Goal: Navigation & Orientation: Find specific page/section

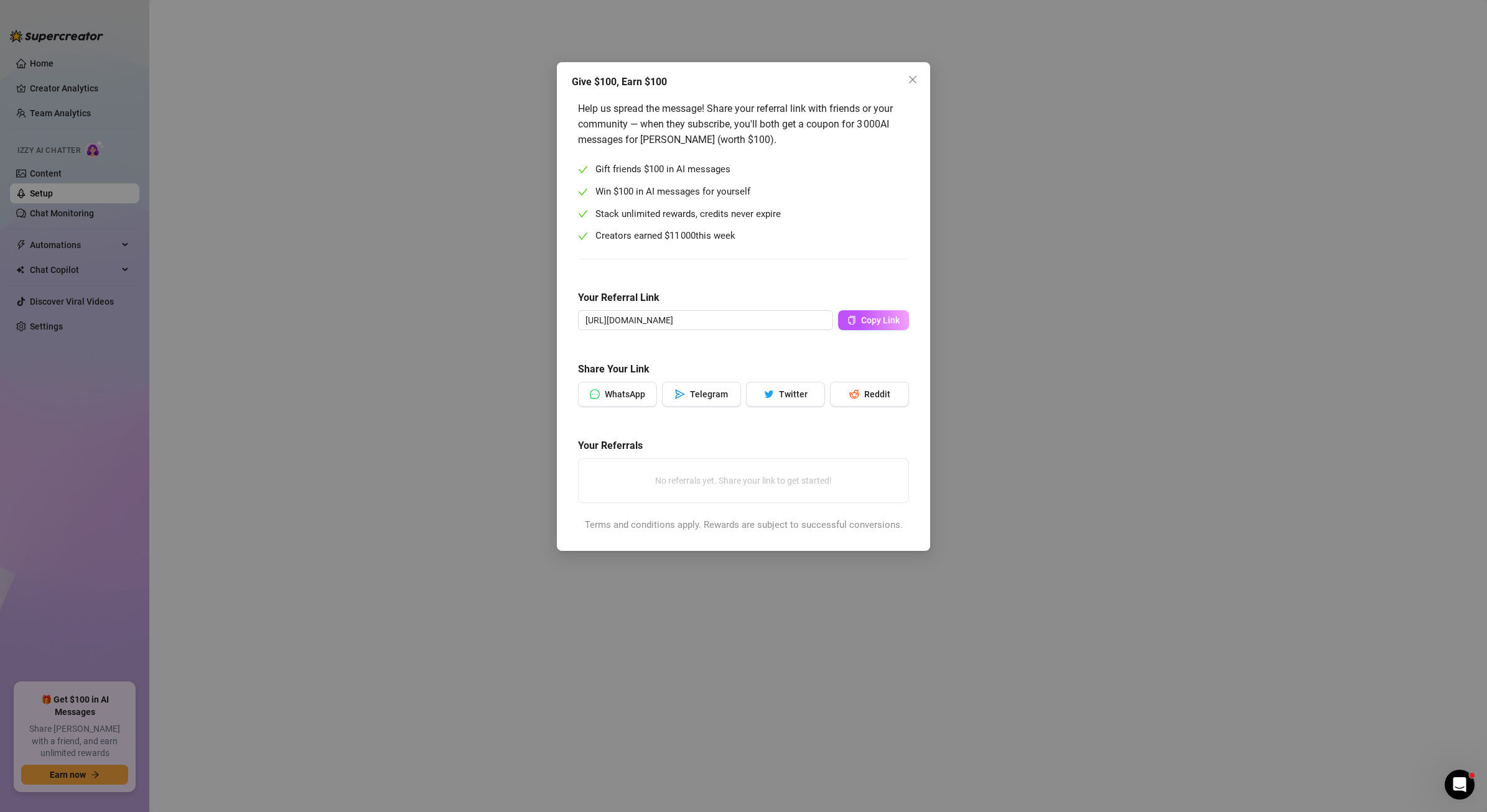
click at [1111, 145] on div "Give $100, Earn $100 Help us spread the message! Share your referral link with …" at bounding box center [743, 406] width 1487 height 812
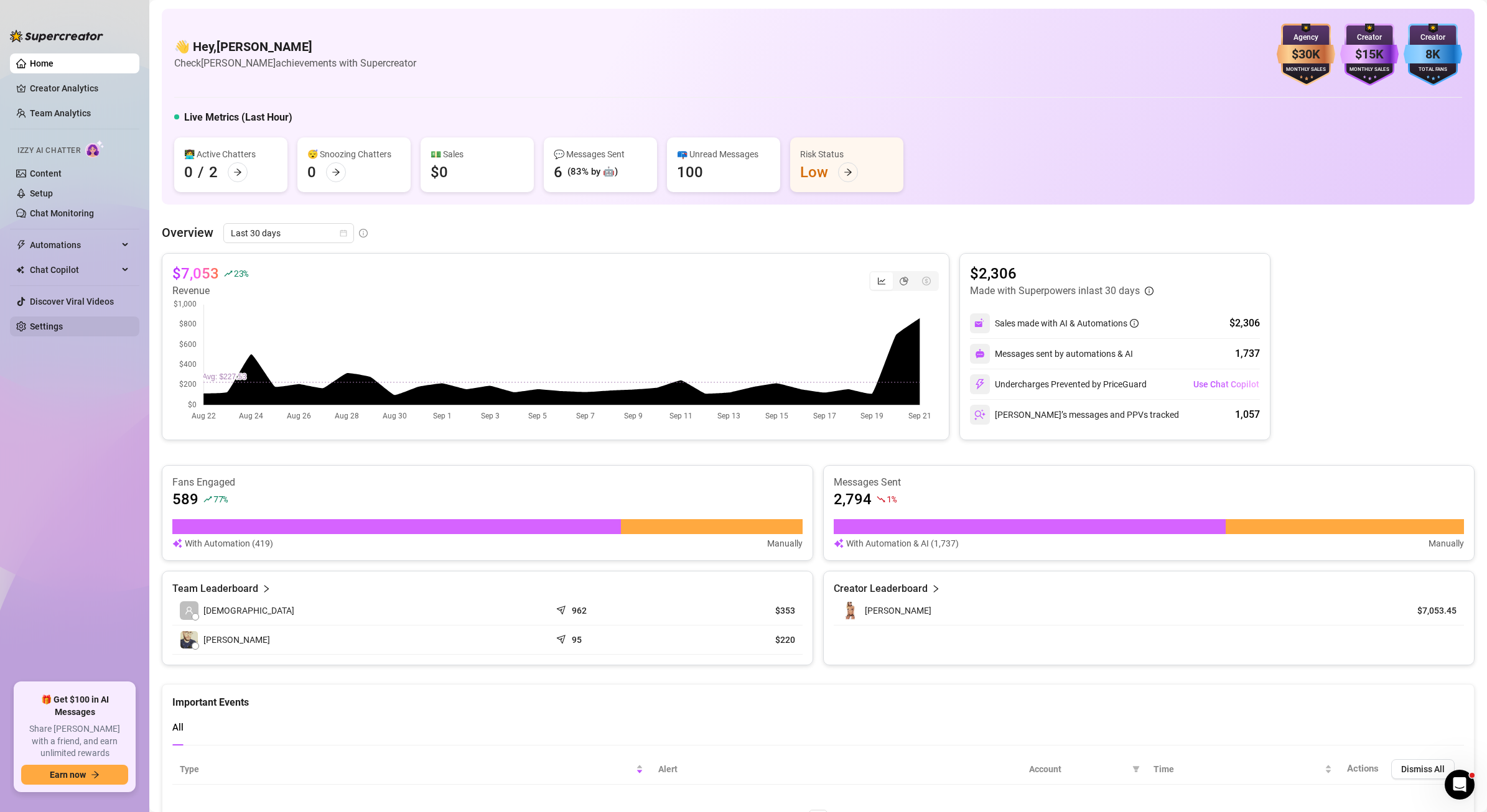
click at [56, 329] on link "Settings" at bounding box center [46, 327] width 33 height 10
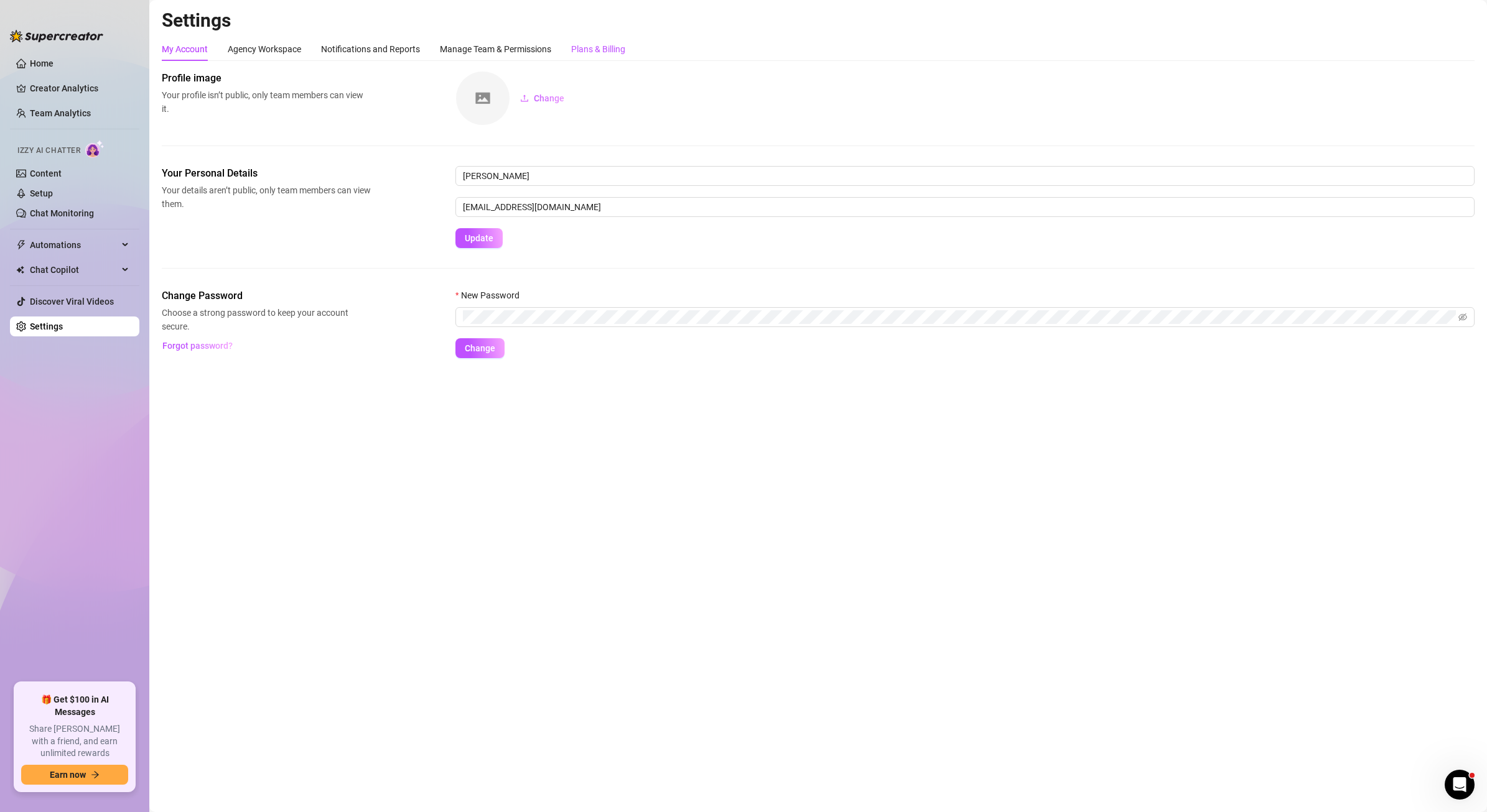
click at [600, 45] on div "Plans & Billing" at bounding box center [598, 49] width 54 height 14
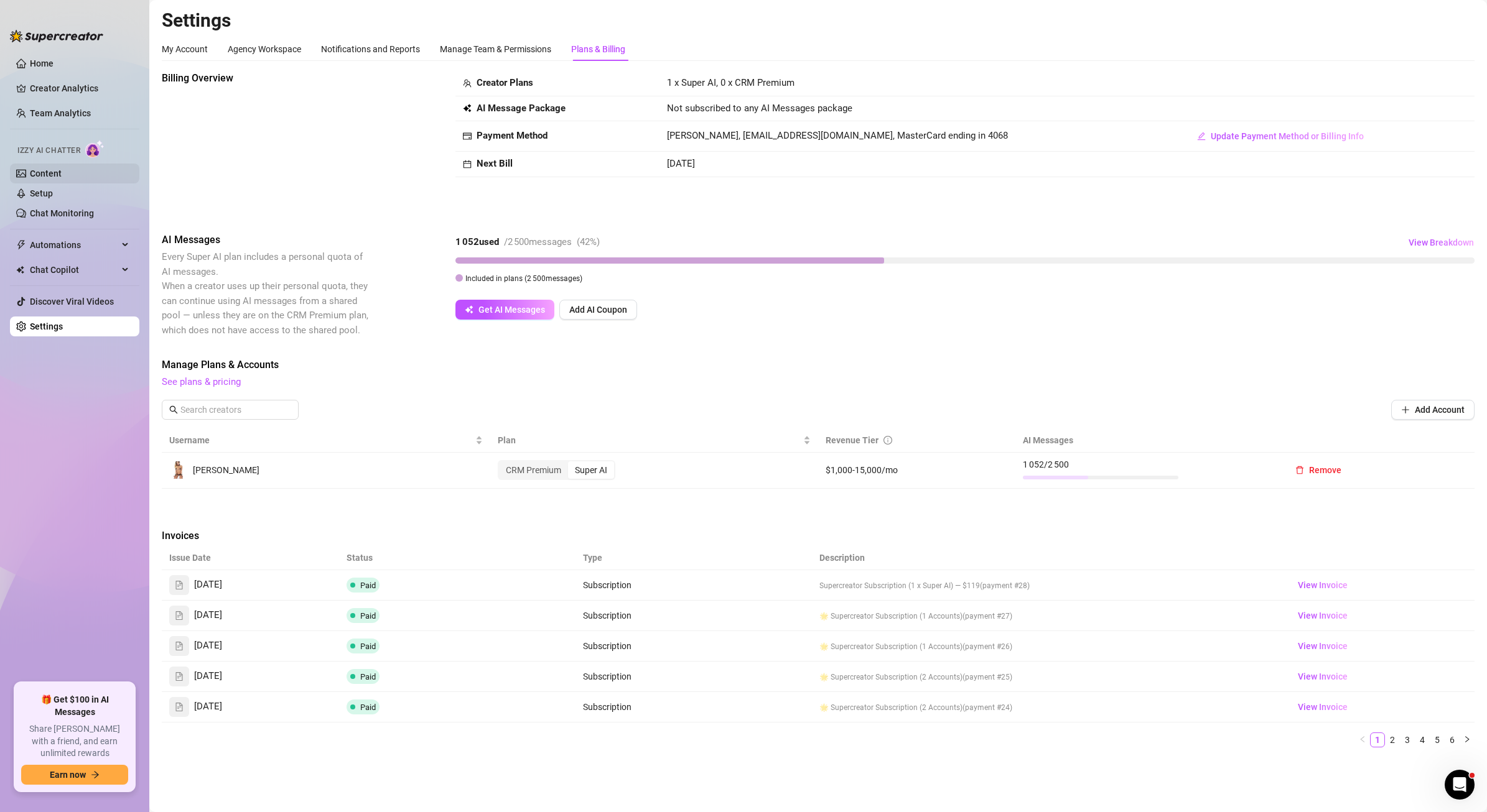
click at [60, 171] on link "Content" at bounding box center [45, 174] width 31 height 10
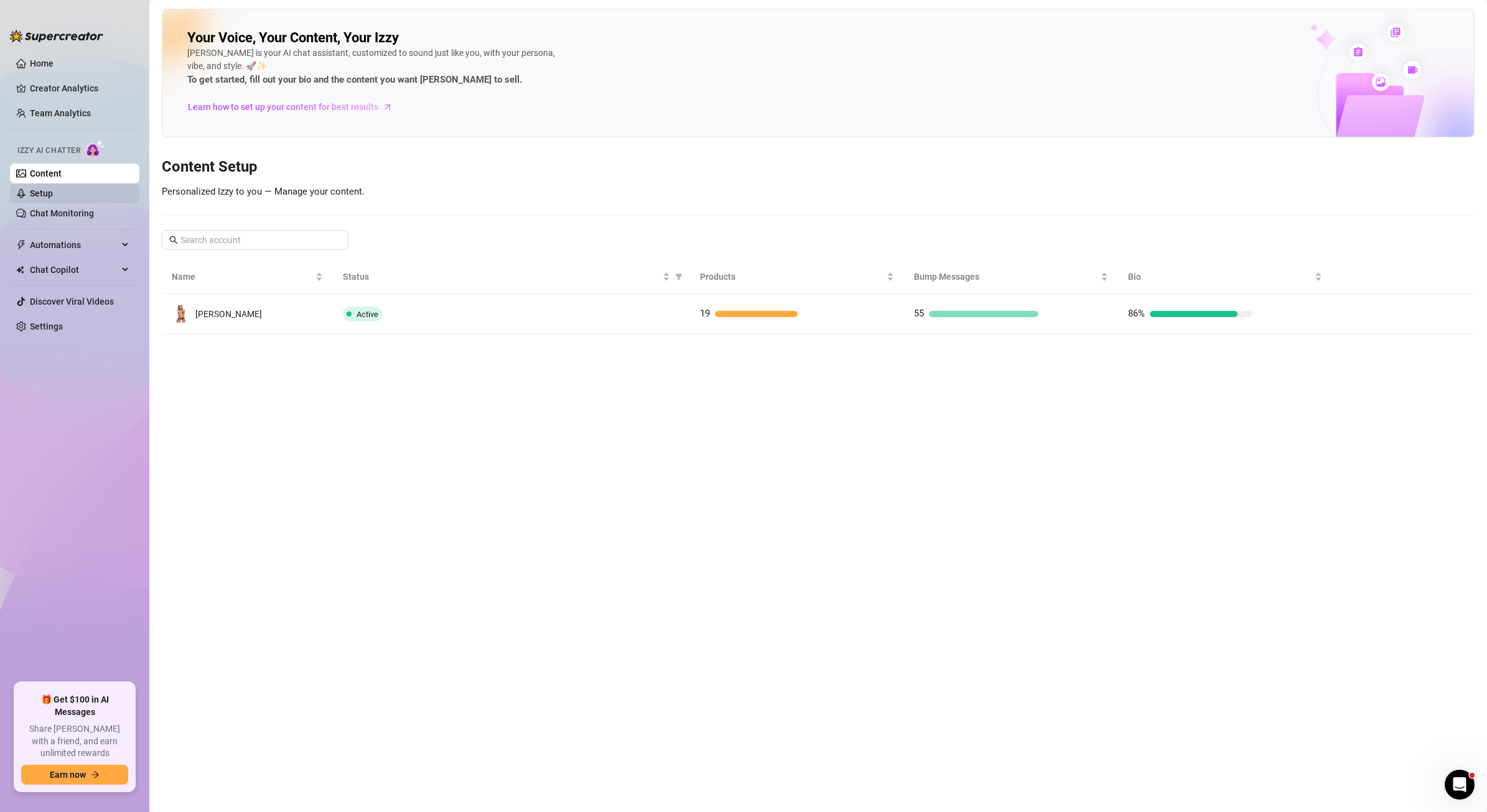
click at [53, 198] on link "Setup" at bounding box center [41, 193] width 23 height 10
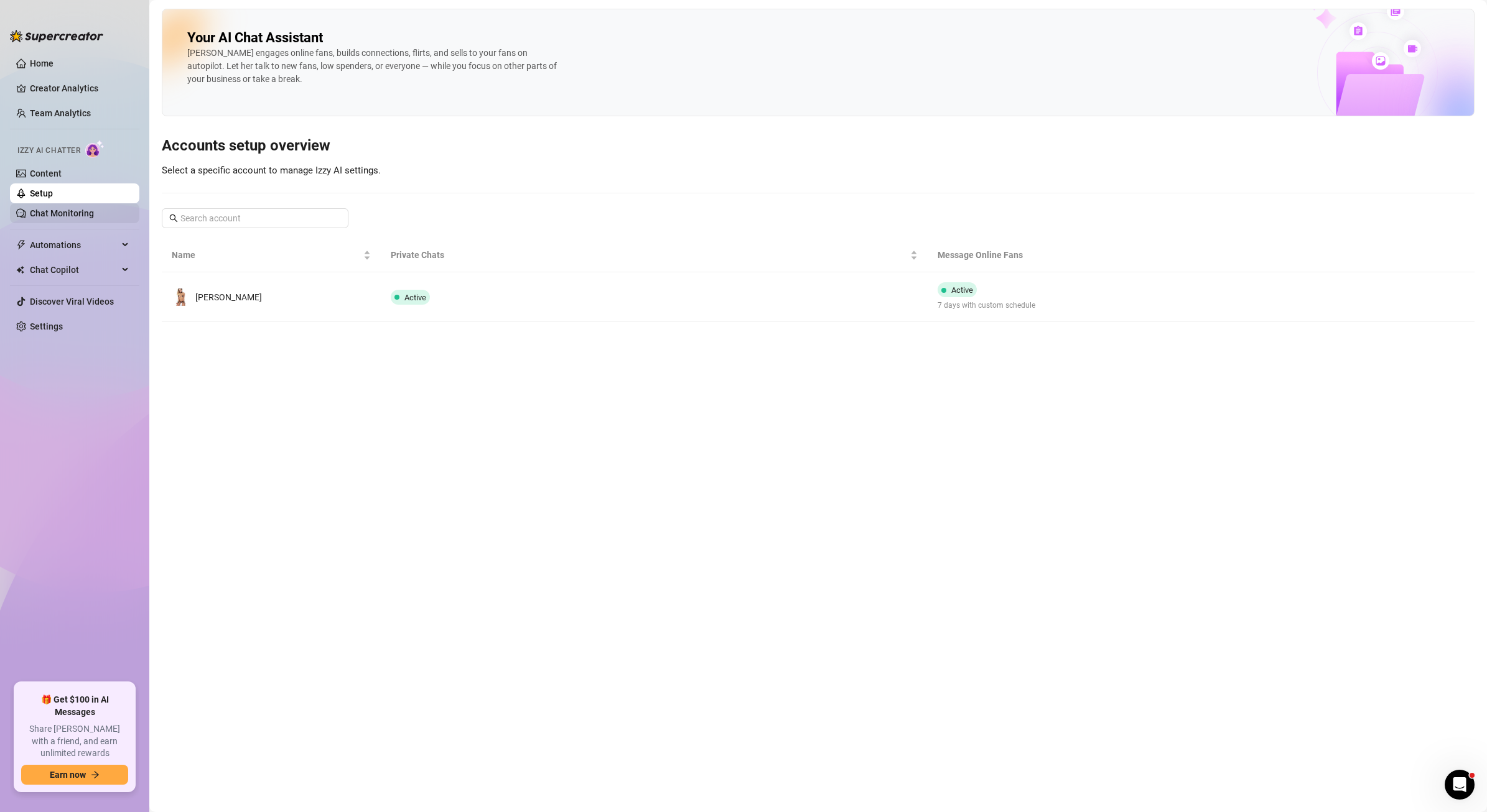
click at [42, 210] on link "Chat Monitoring" at bounding box center [62, 213] width 64 height 10
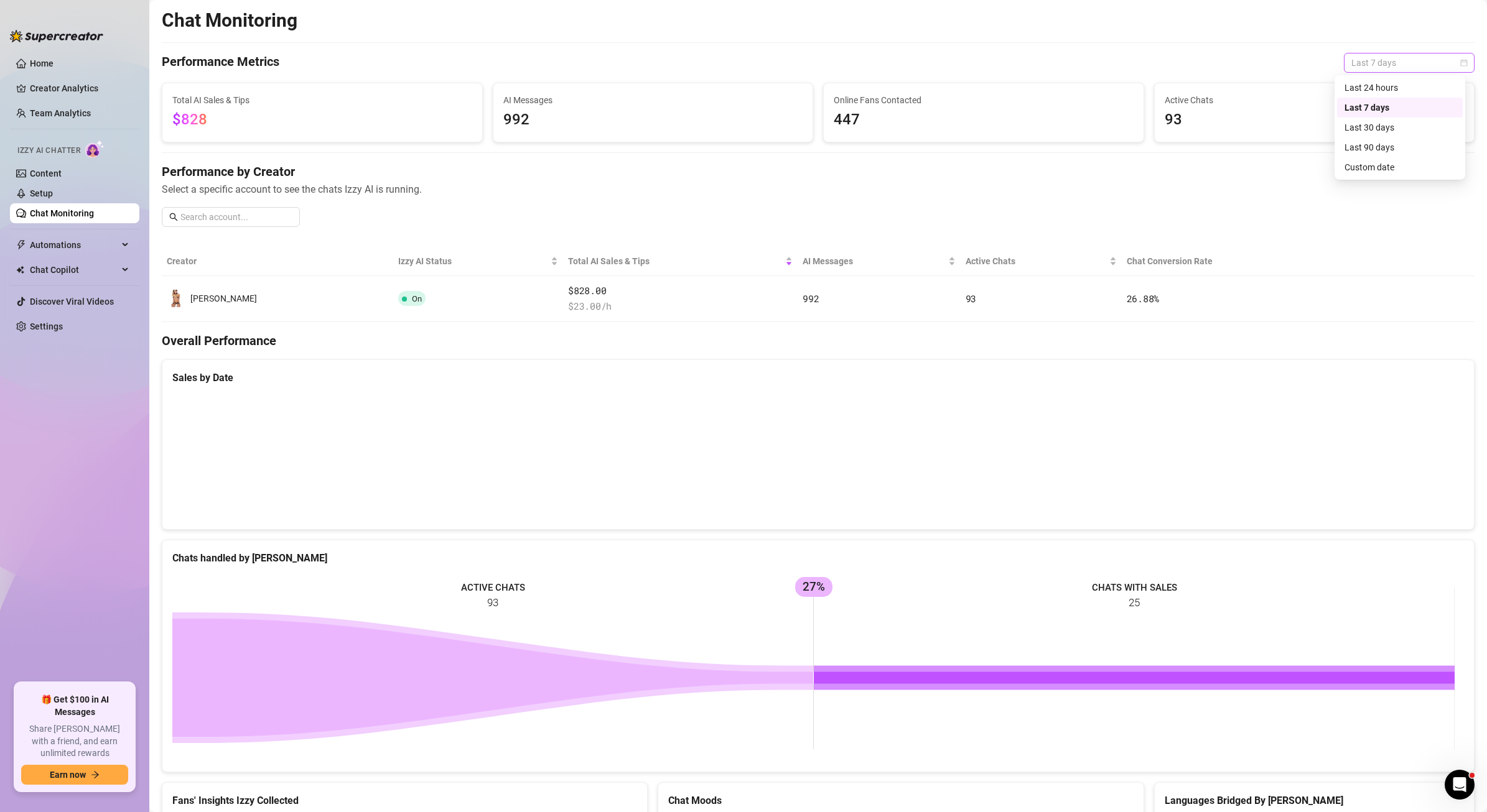
click at [1387, 64] on span "Last 7 days" at bounding box center [1410, 63] width 116 height 19
click at [1373, 86] on div "Last 24 hours" at bounding box center [1400, 87] width 111 height 14
click at [1400, 59] on span "Last 24 hours" at bounding box center [1410, 63] width 116 height 19
click at [1374, 102] on div "Last 7 days" at bounding box center [1400, 108] width 111 height 14
